Goal: Transaction & Acquisition: Obtain resource

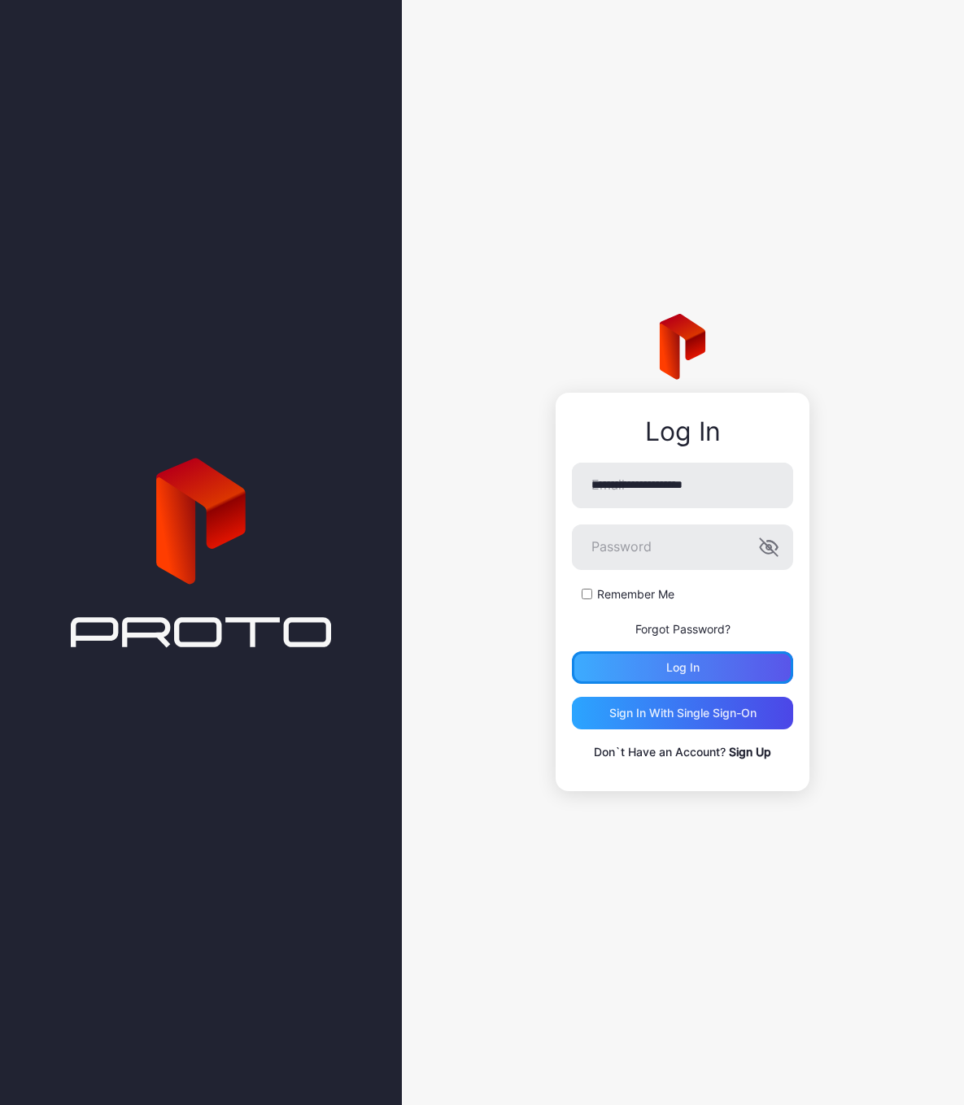
click at [664, 661] on div "Log in" at bounding box center [682, 667] width 221 height 33
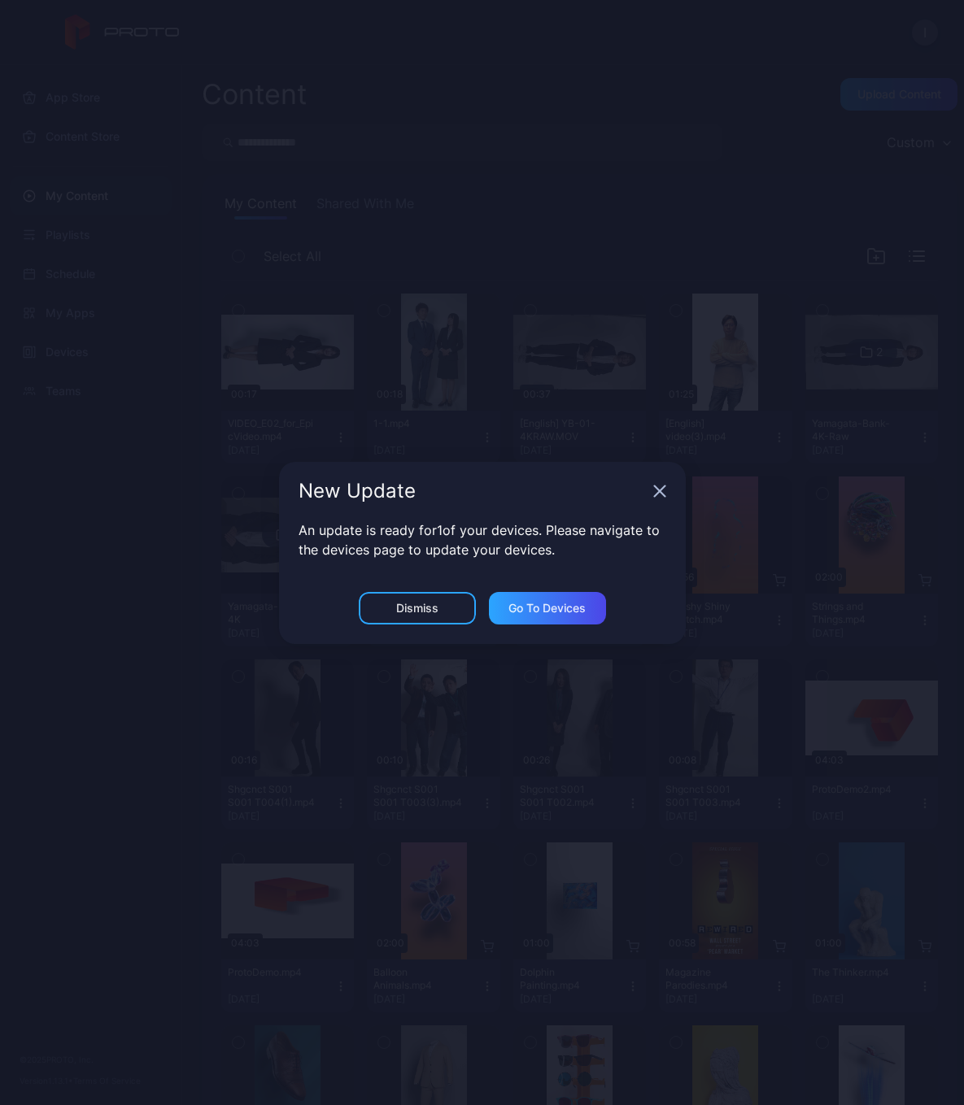
click at [664, 490] on icon "button" at bounding box center [659, 491] width 13 height 13
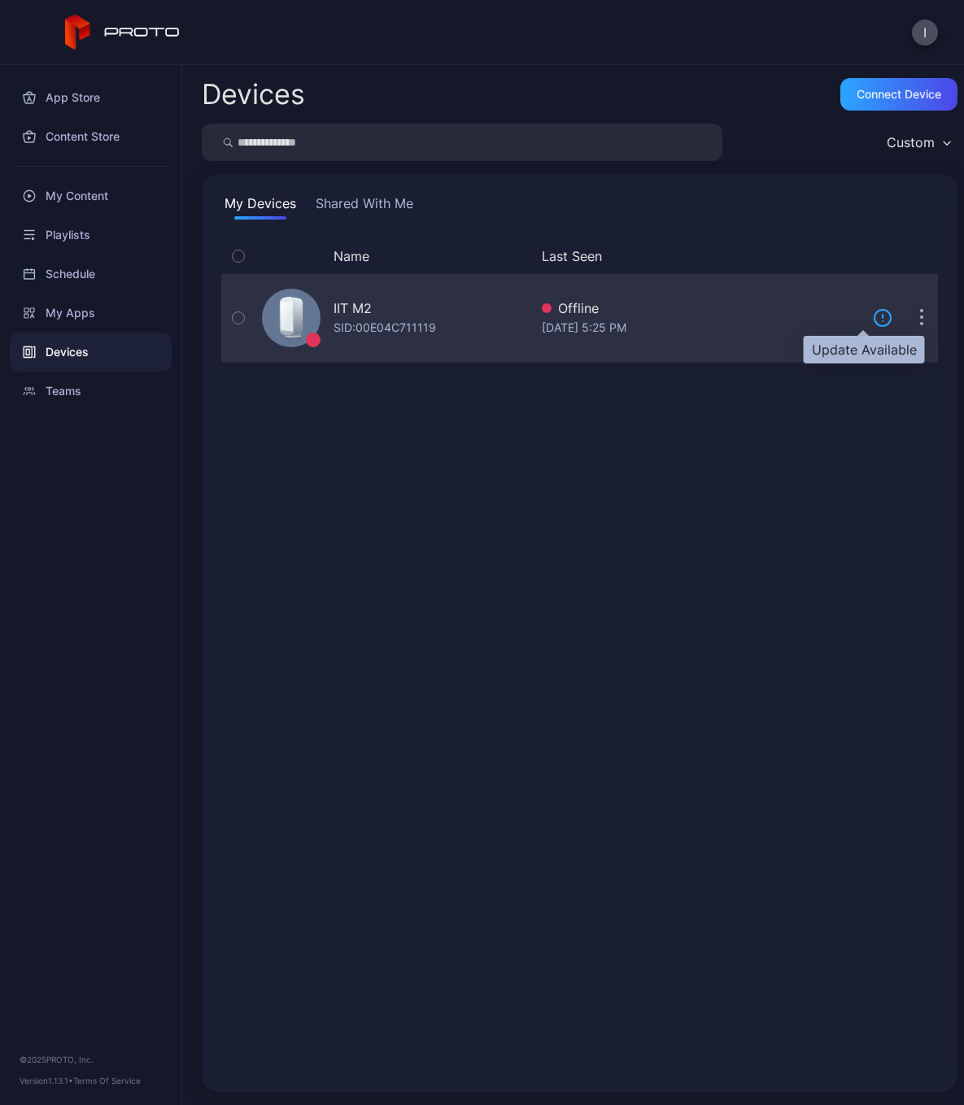
click at [873, 322] on icon at bounding box center [883, 318] width 20 height 20
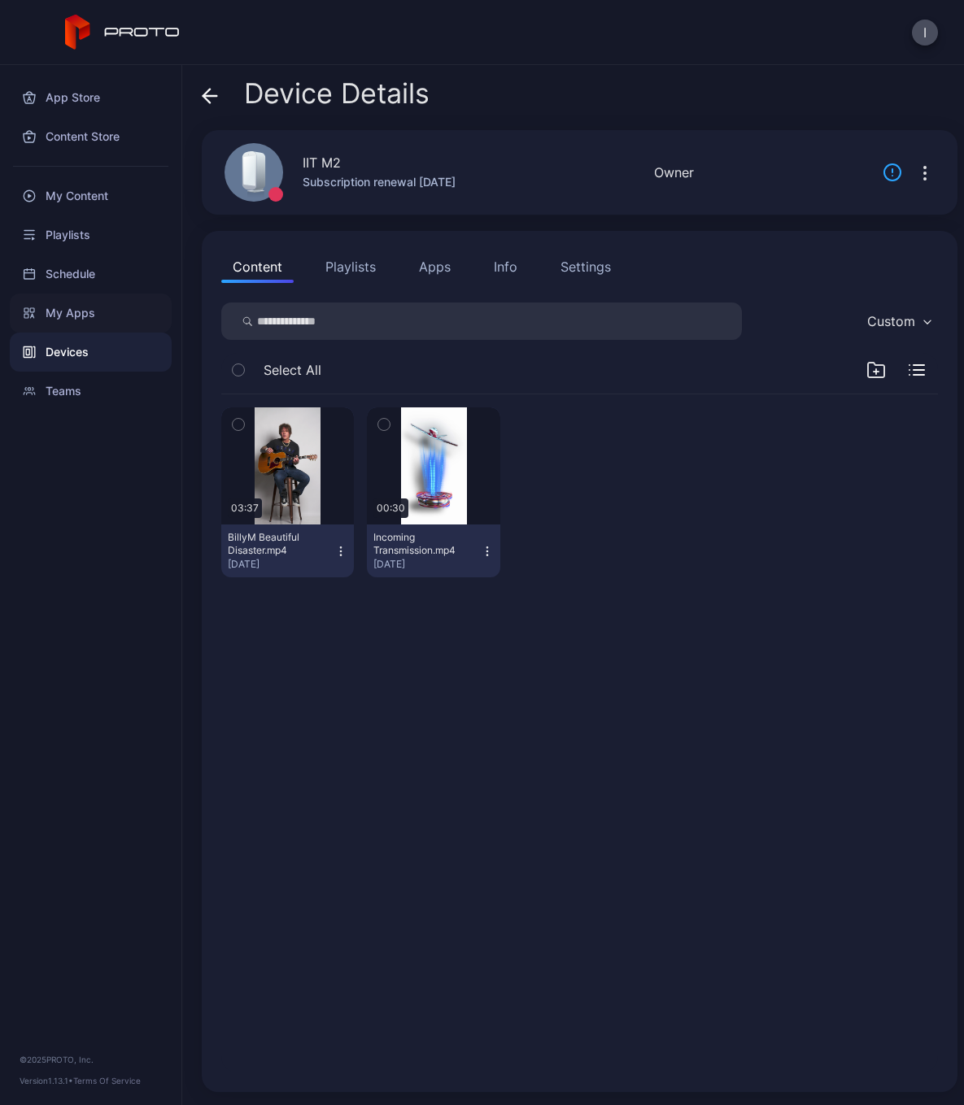
click at [59, 316] on div "My Apps" at bounding box center [91, 313] width 162 height 39
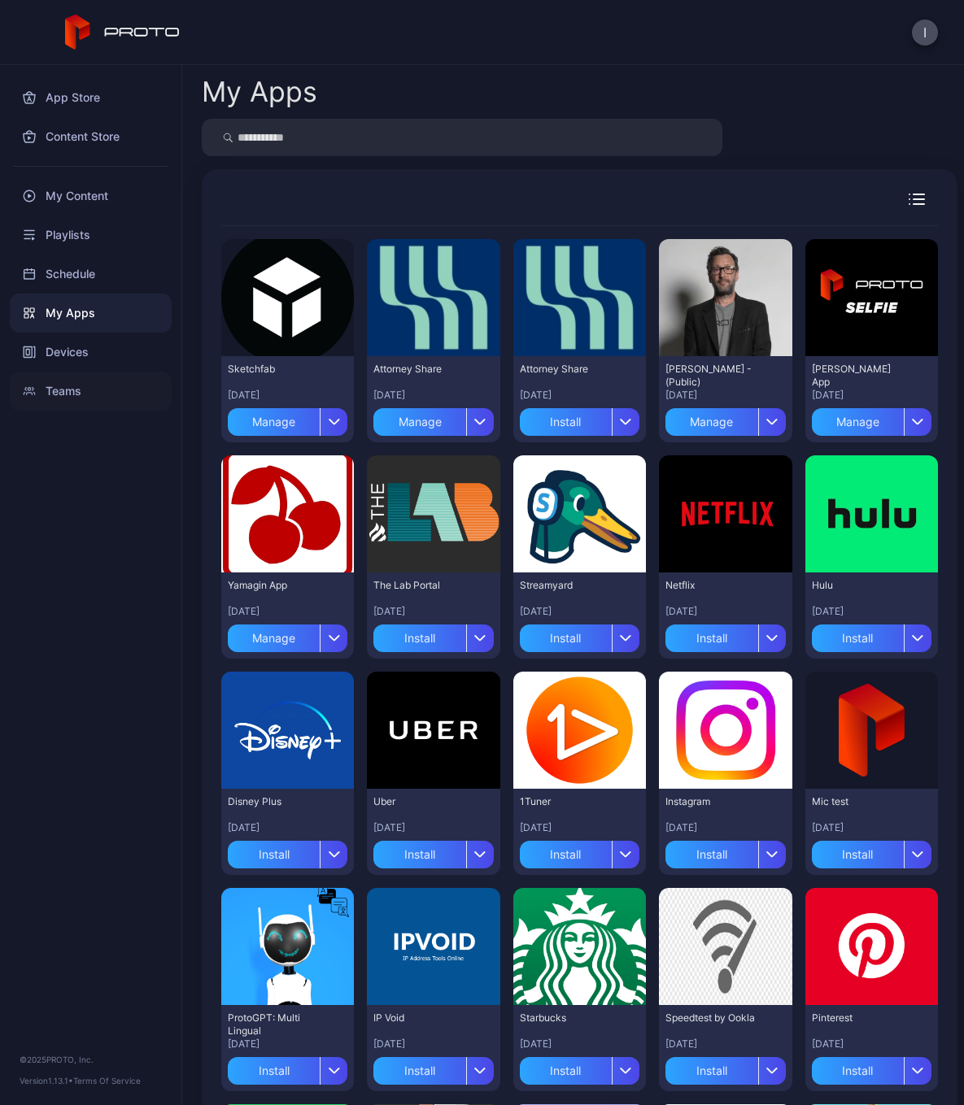
click at [54, 385] on div "Teams" at bounding box center [91, 391] width 162 height 39
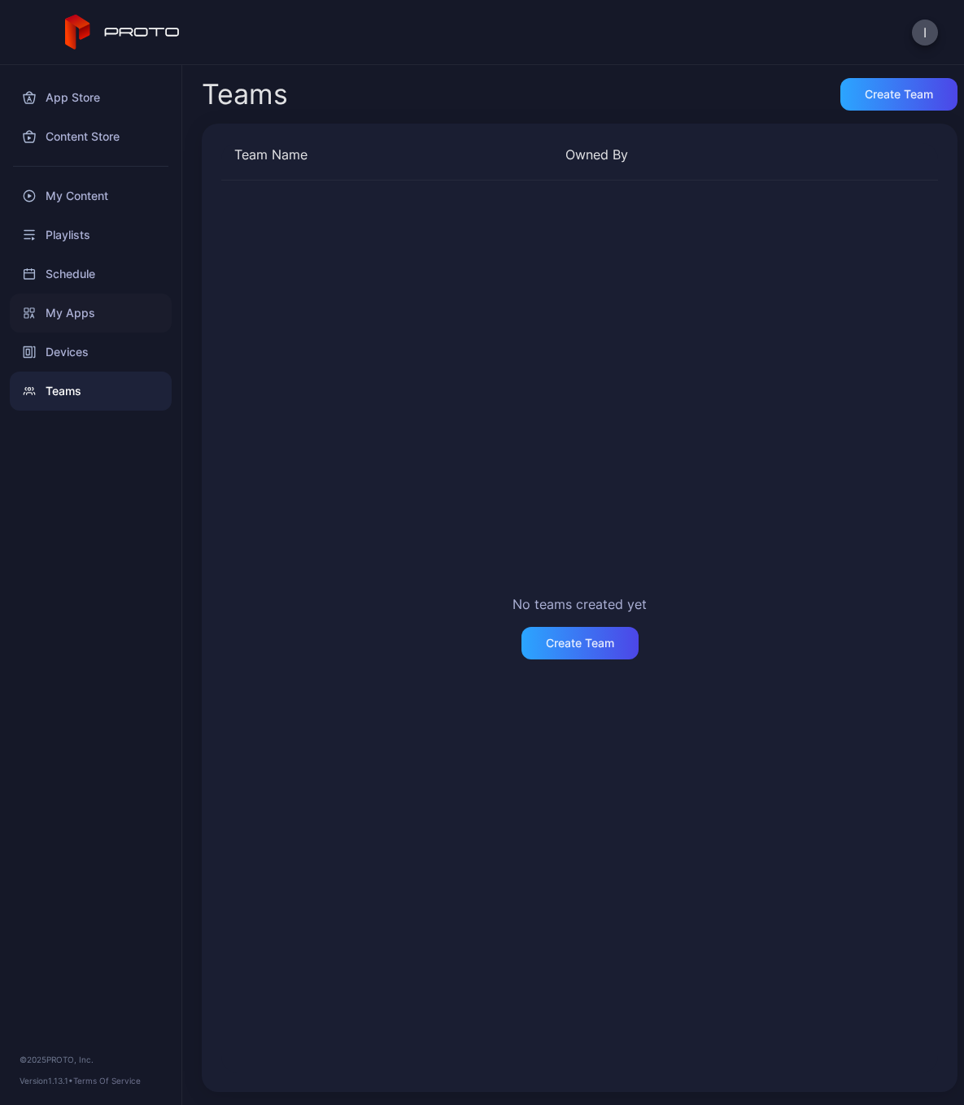
click at [68, 315] on div "My Apps" at bounding box center [91, 313] width 162 height 39
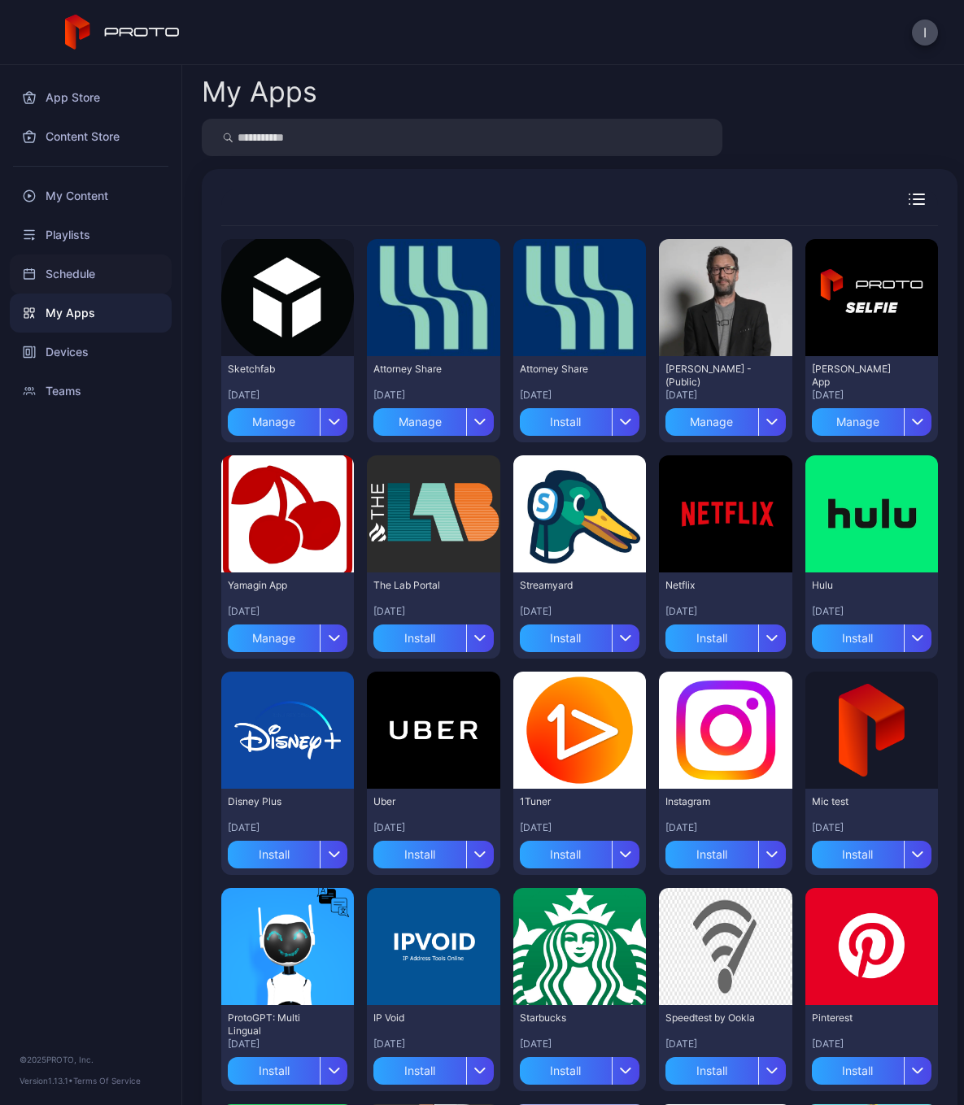
click at [68, 276] on div "Schedule" at bounding box center [91, 274] width 162 height 39
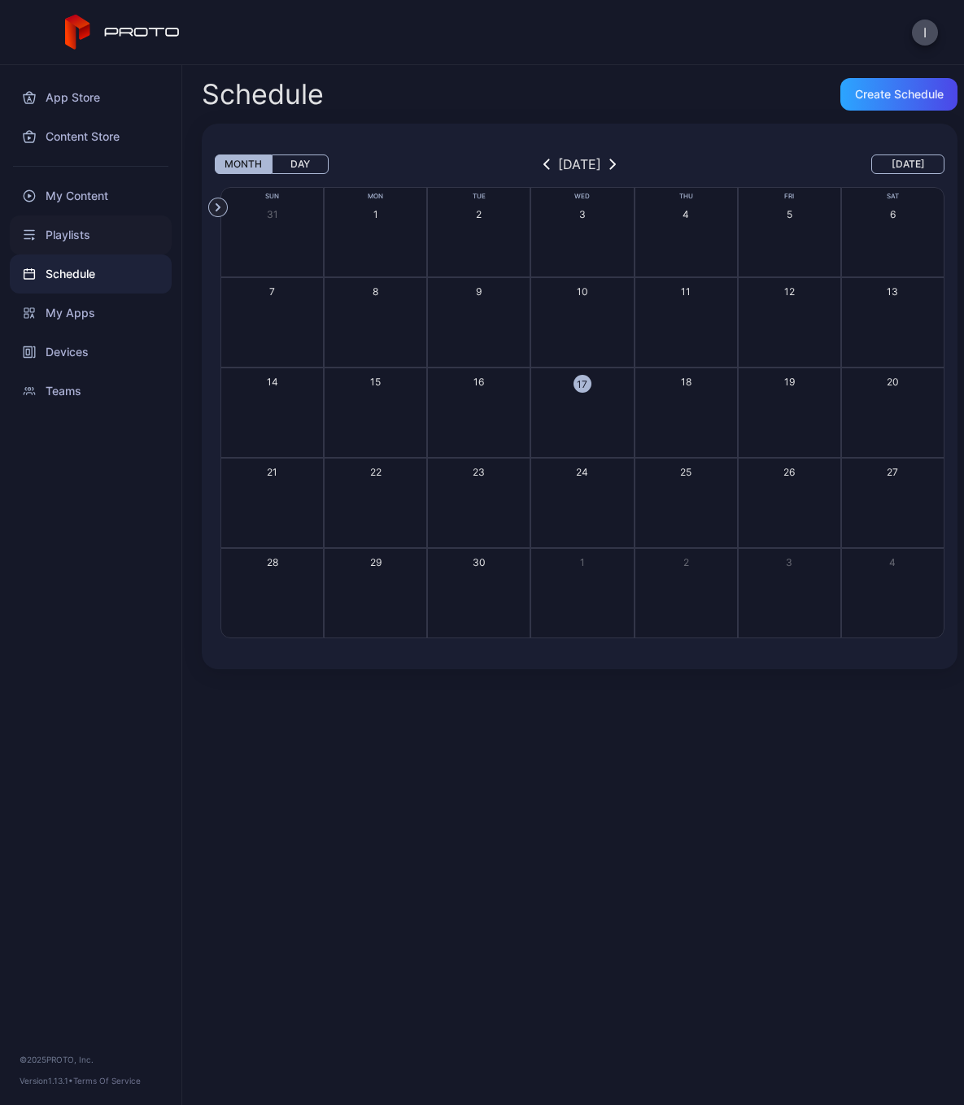
click at [63, 239] on div "Playlists" at bounding box center [91, 235] width 162 height 39
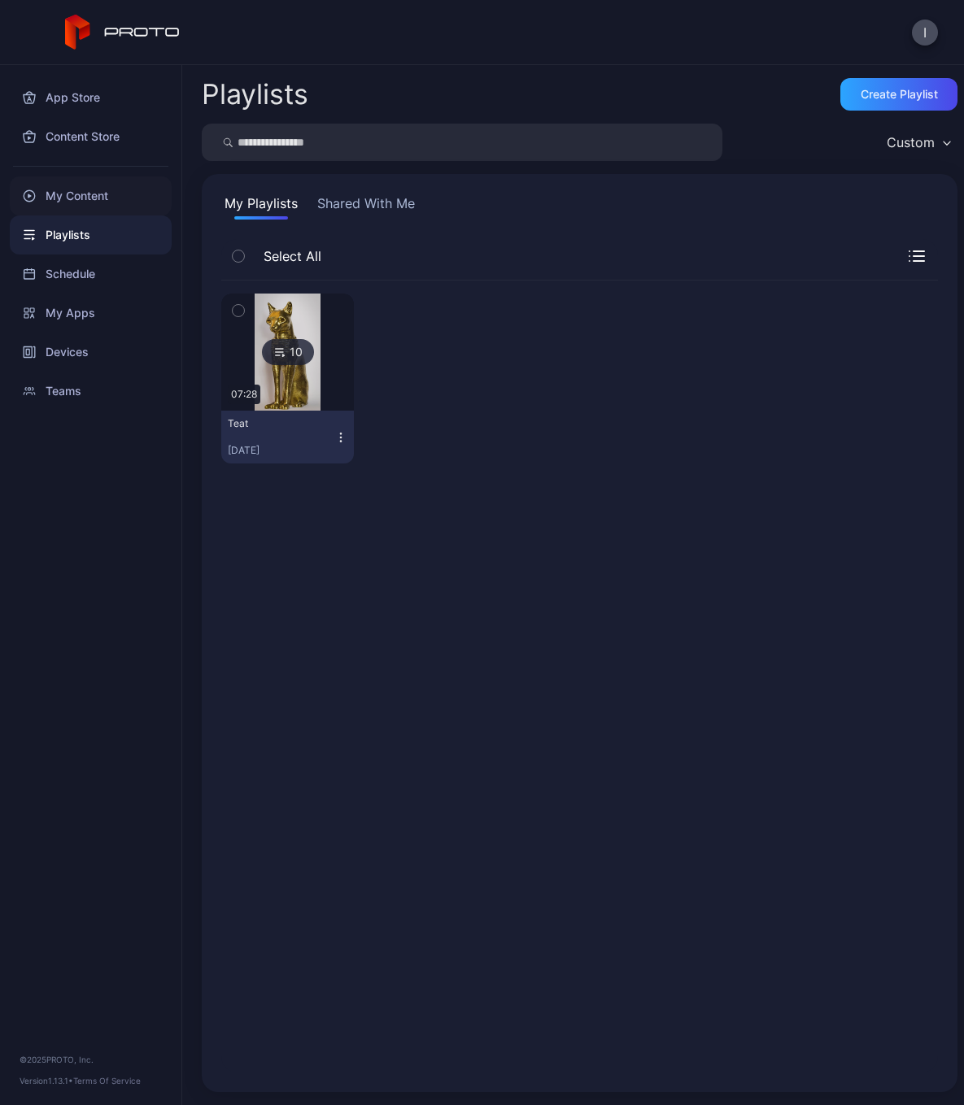
click at [70, 196] on div "My Content" at bounding box center [91, 195] width 162 height 39
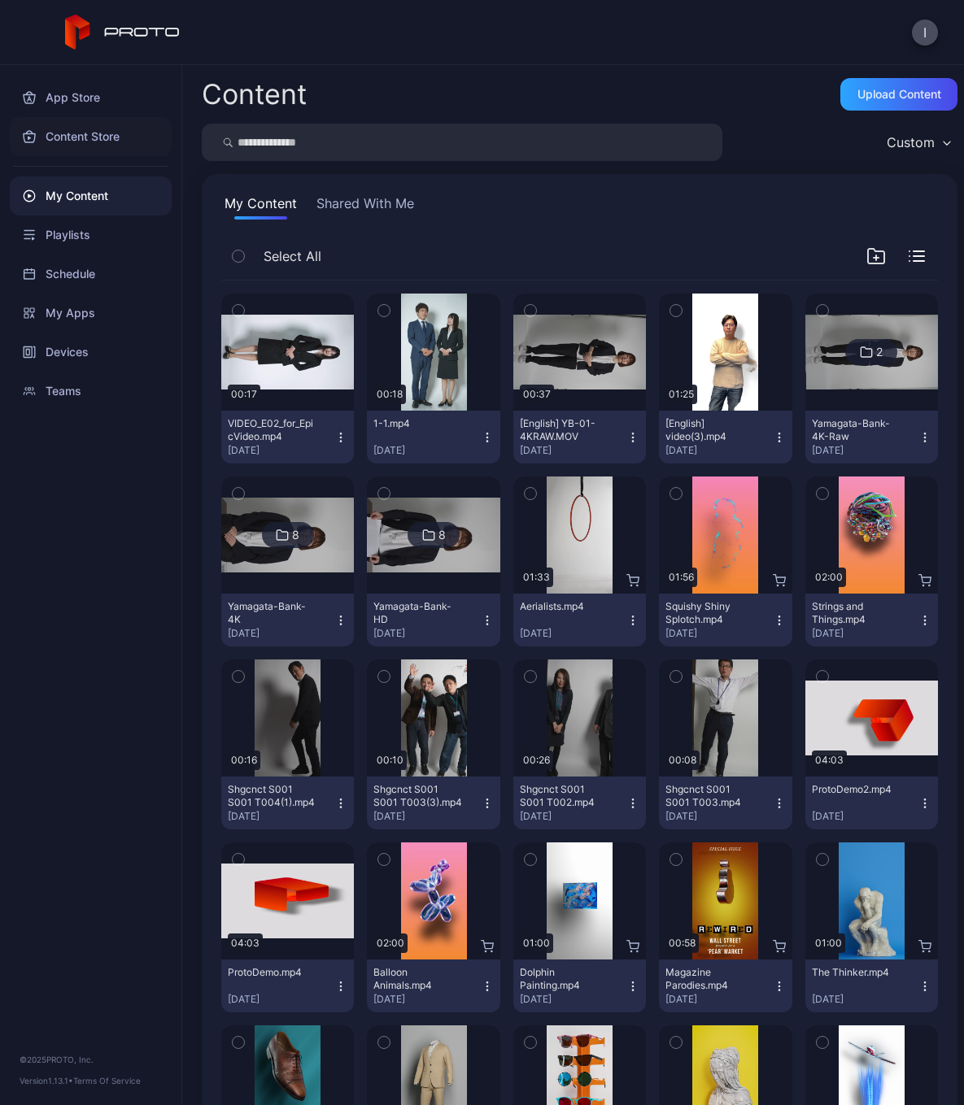
click at [63, 138] on div "Content Store" at bounding box center [91, 136] width 162 height 39
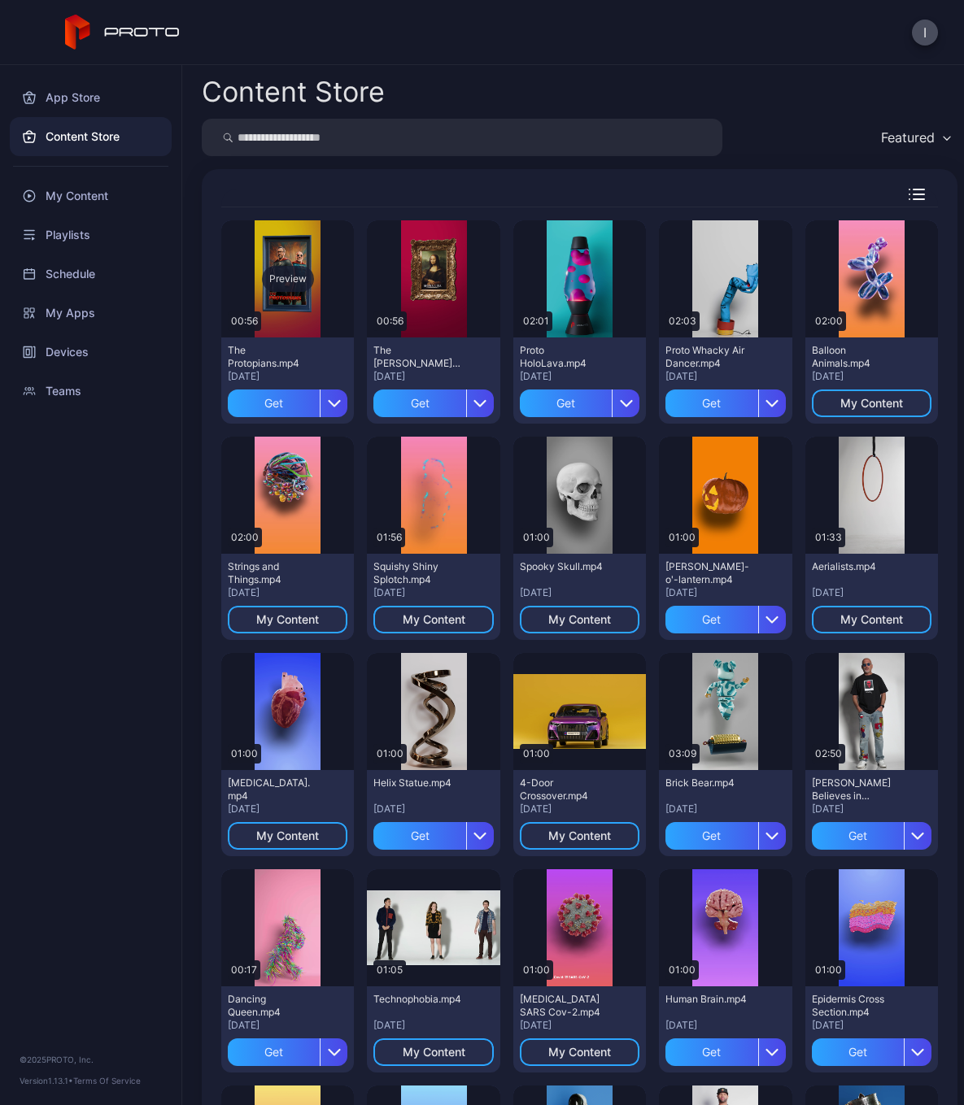
click at [311, 276] on div "Preview" at bounding box center [288, 279] width 52 height 26
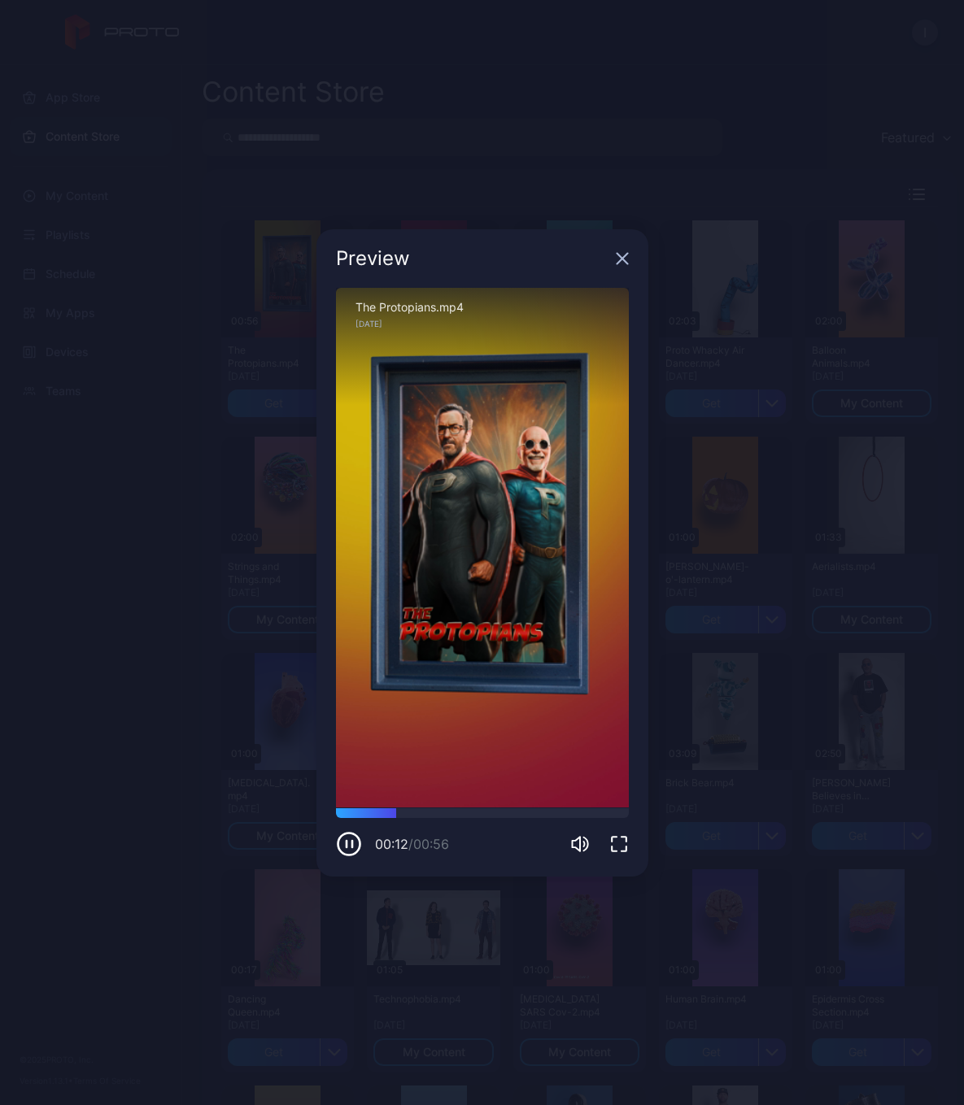
click at [623, 265] on div "Preview" at bounding box center [482, 258] width 332 height 59
click at [625, 260] on icon "button" at bounding box center [622, 258] width 11 height 11
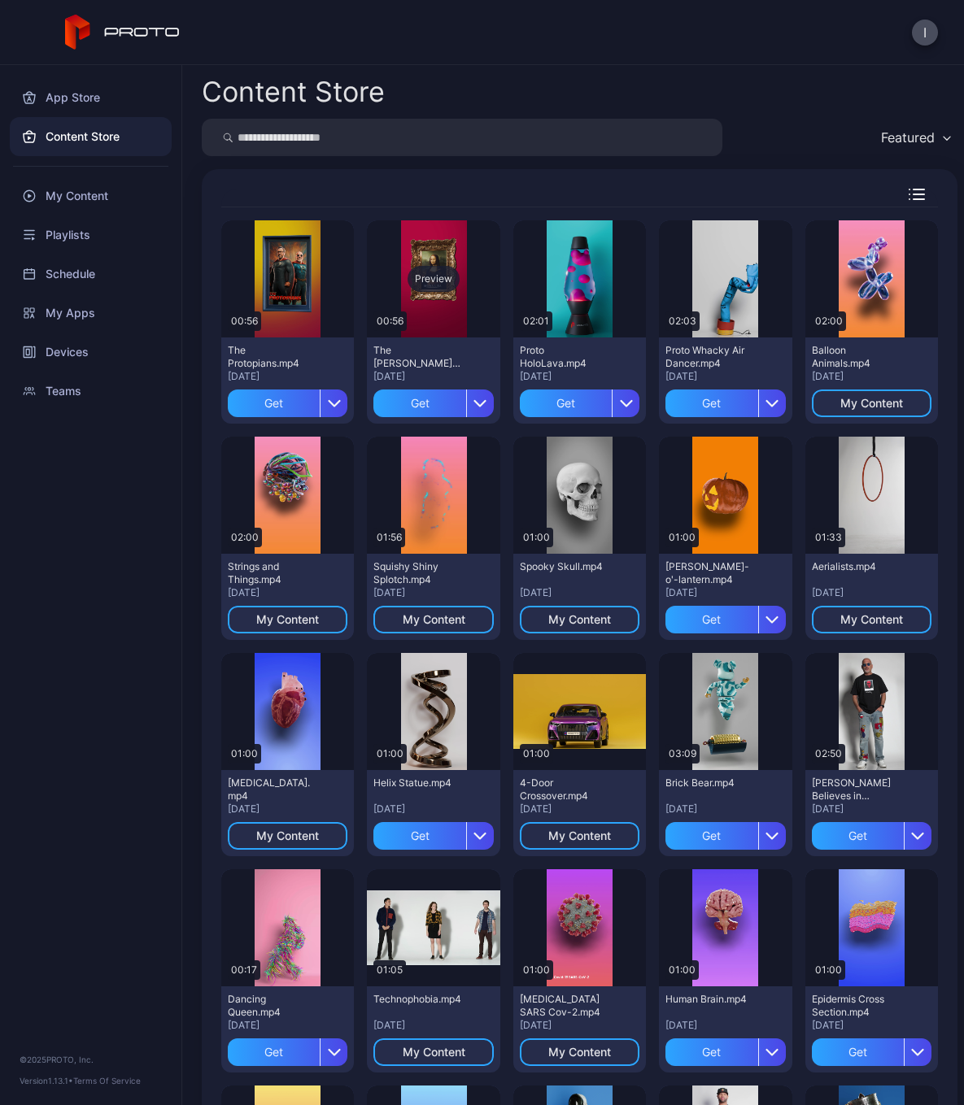
click at [451, 250] on div "Preview" at bounding box center [433, 278] width 133 height 117
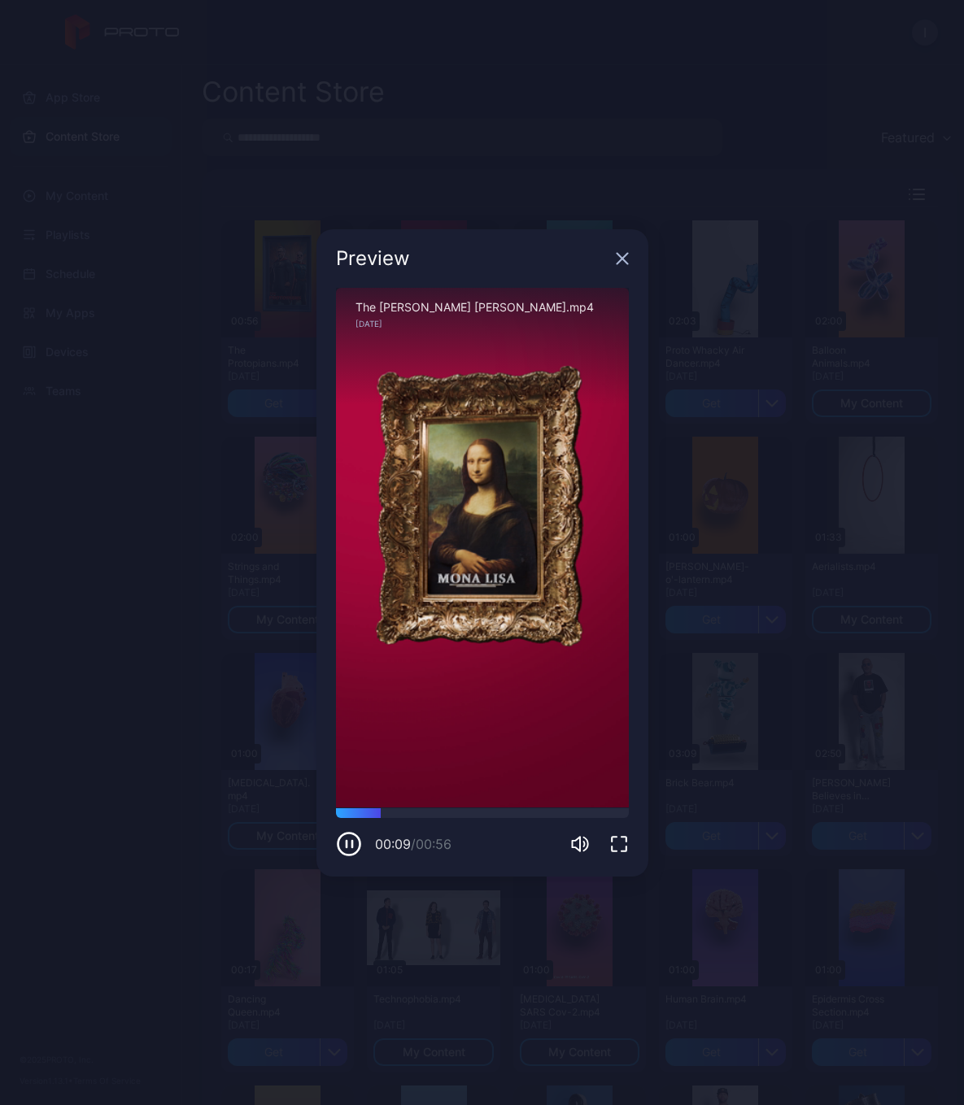
click at [617, 260] on icon "button" at bounding box center [622, 258] width 13 height 13
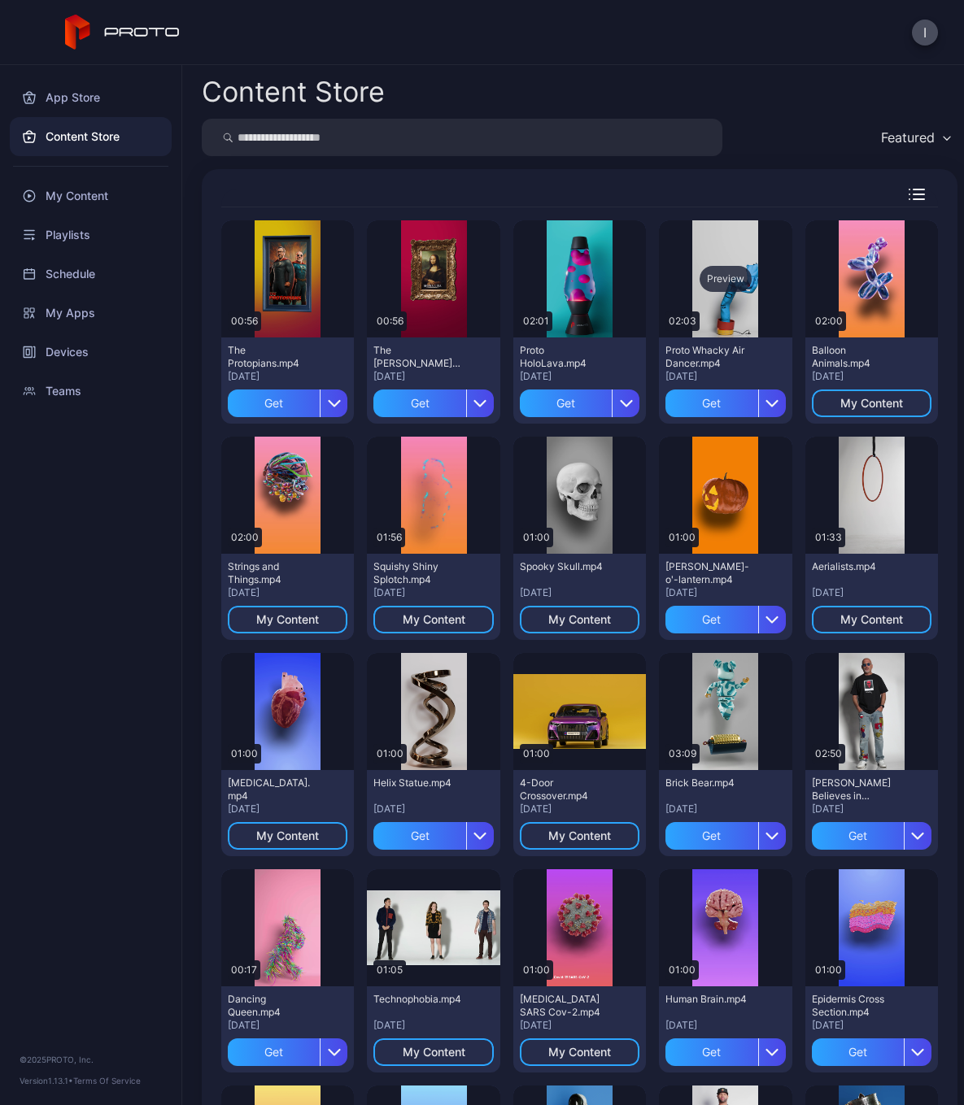
click at [730, 323] on div "Preview" at bounding box center [725, 278] width 133 height 117
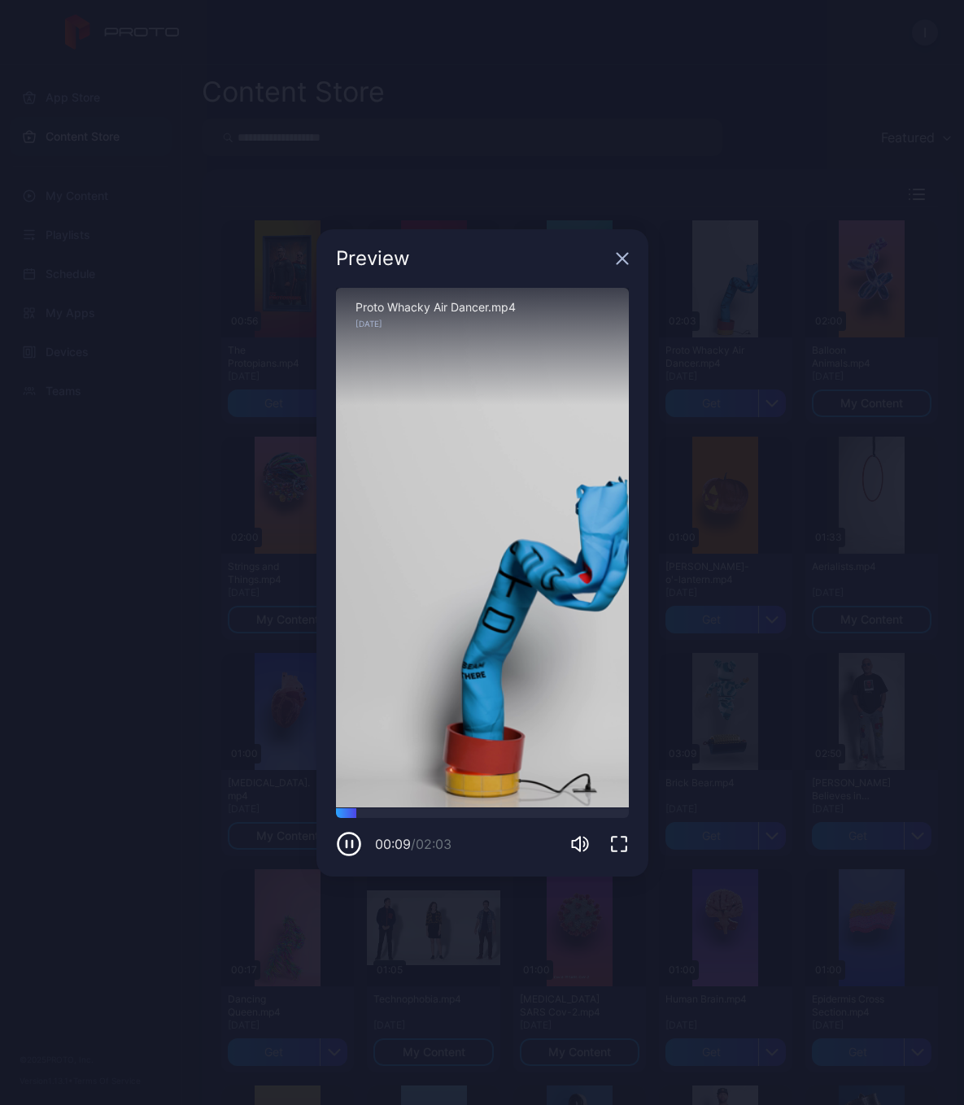
click at [617, 263] on icon "button" at bounding box center [622, 258] width 11 height 11
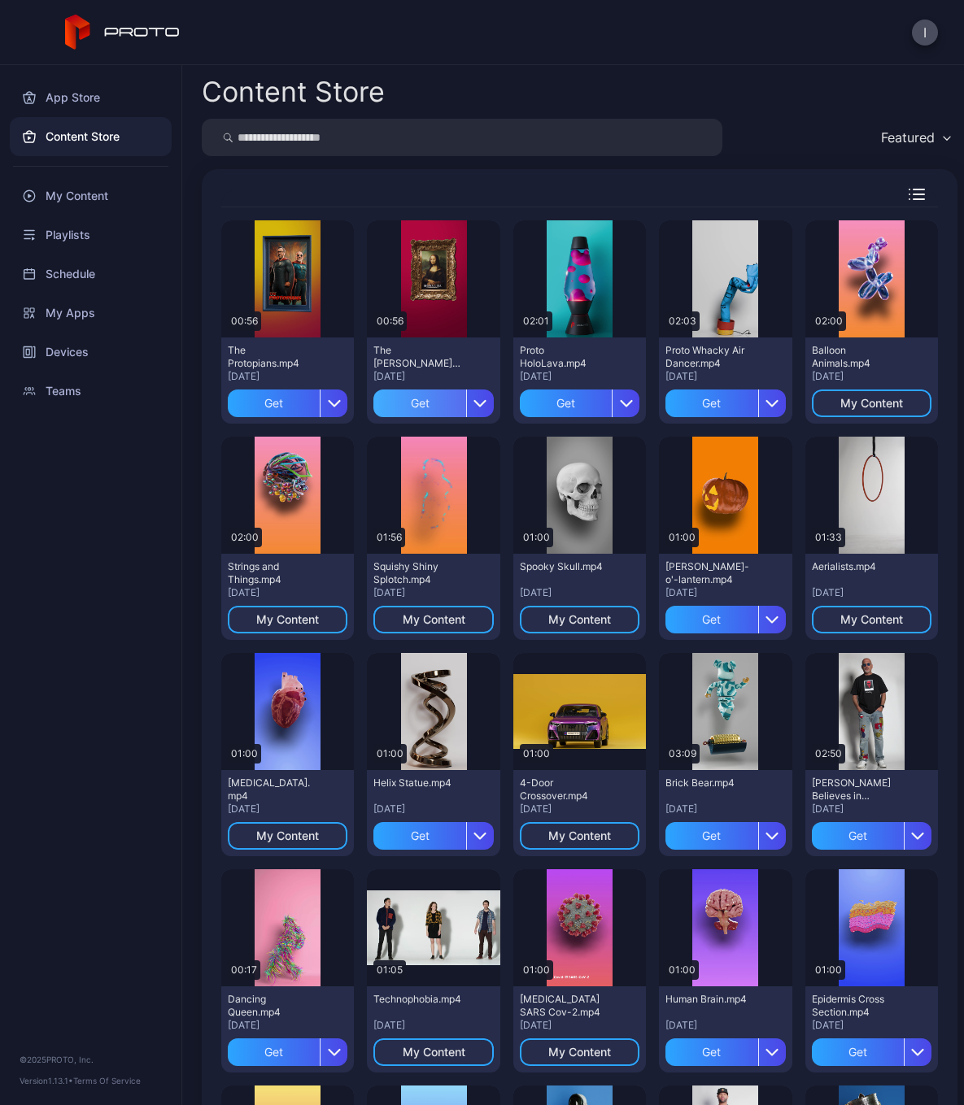
click at [427, 399] on div "Get" at bounding box center [419, 404] width 92 height 28
click at [260, 411] on div "Get" at bounding box center [274, 404] width 92 height 28
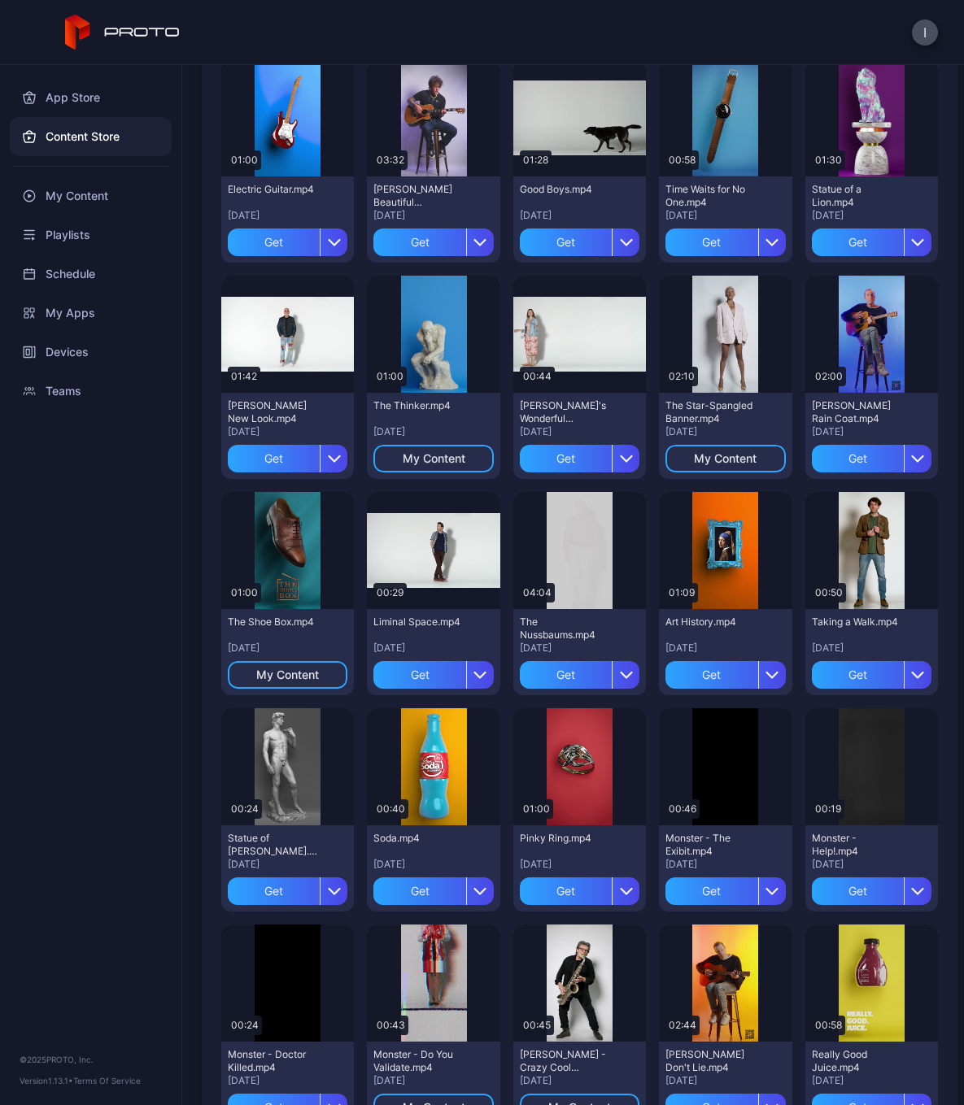
scroll to position [2622, 0]
